Goal: Task Accomplishment & Management: Manage account settings

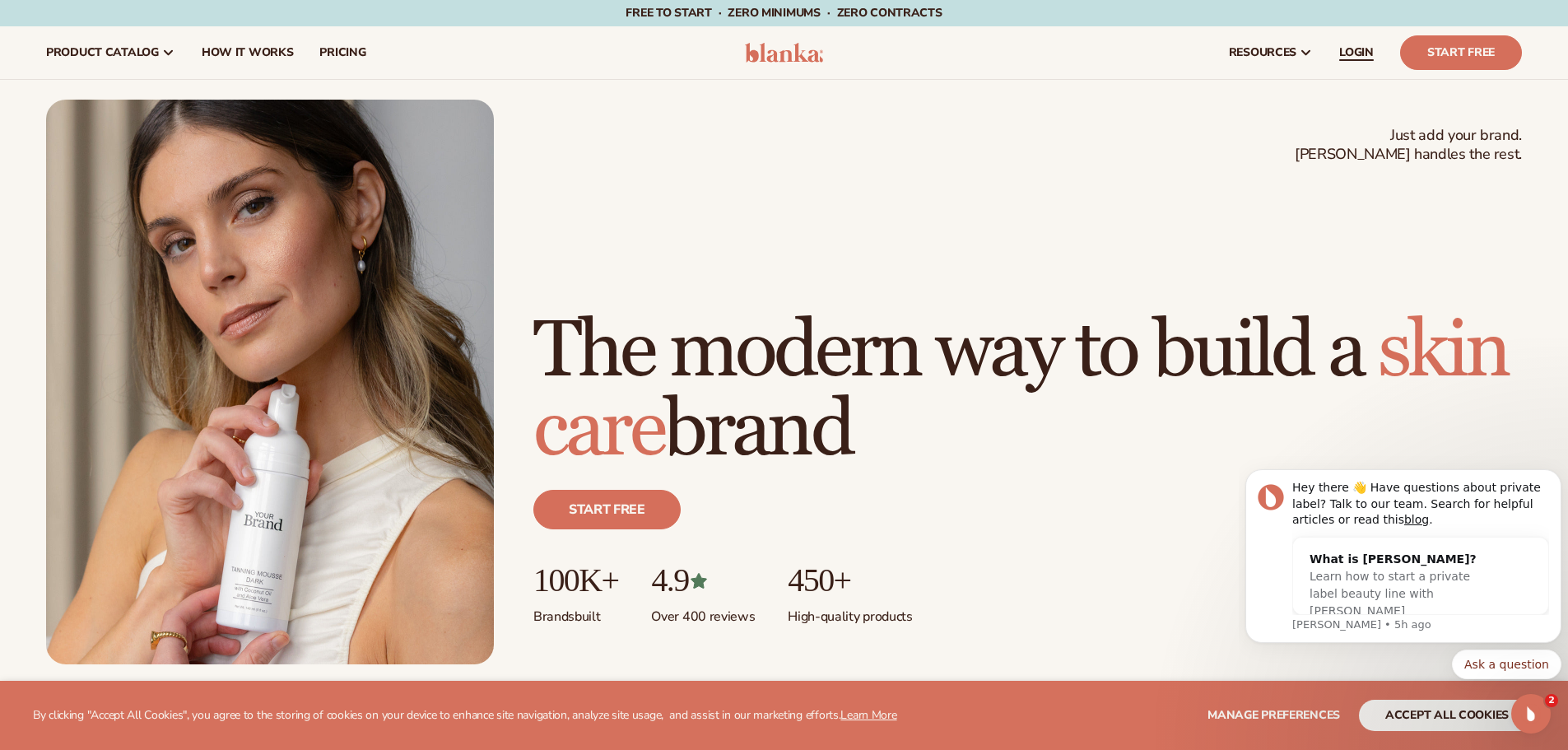
click at [1354, 55] on span "LOGIN" at bounding box center [1356, 52] width 34 height 13
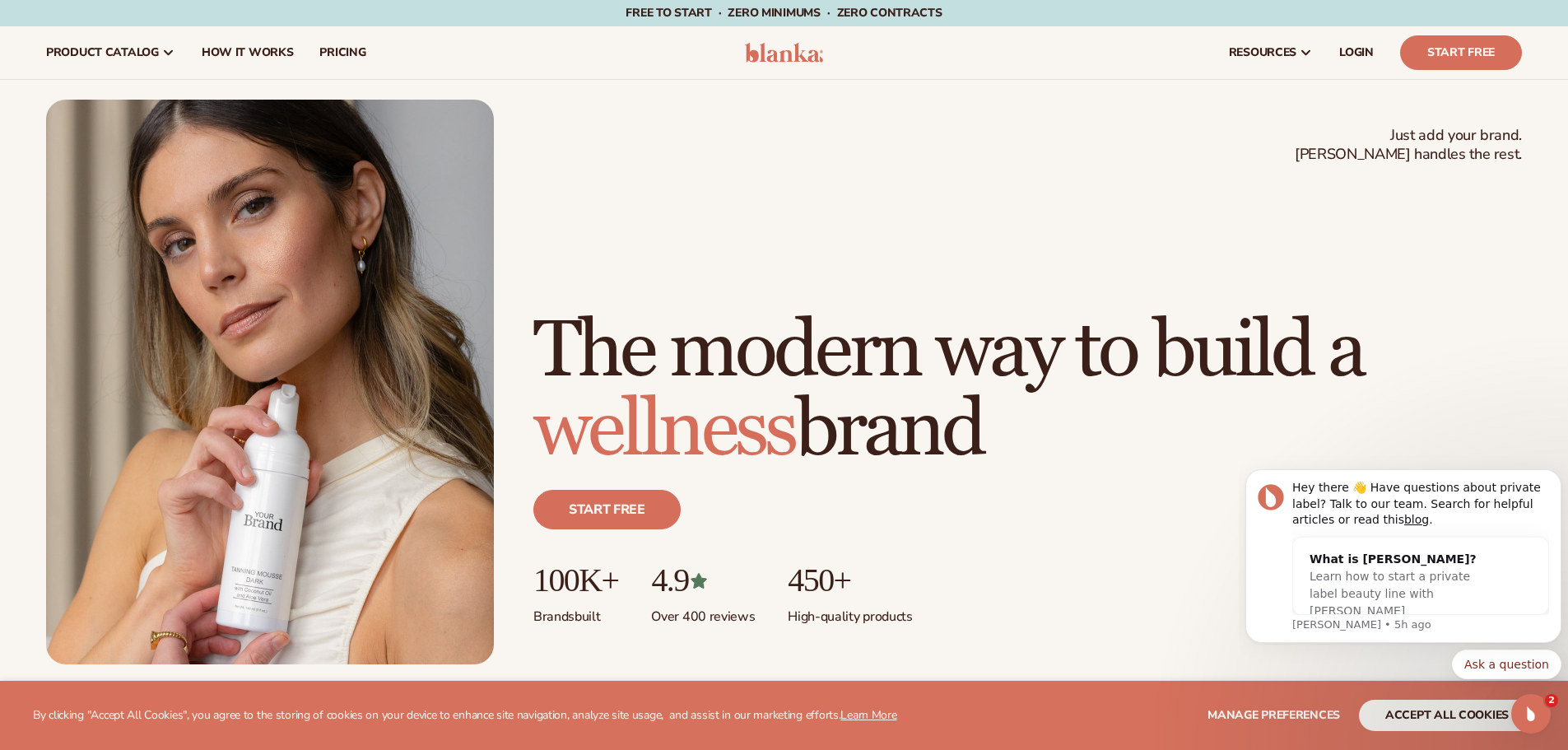
drag, startPoint x: 810, startPoint y: 721, endPoint x: 810, endPoint y: 740, distance: 19.0
click at [810, 740] on section "WE USE COOKIES By clicking "Accept All Cookies", you agree to the storing of co…" at bounding box center [784, 715] width 1568 height 69
click at [1338, 71] on link "LOGIN" at bounding box center [1357, 53] width 61 height 53
